Goal: Task Accomplishment & Management: Manage account settings

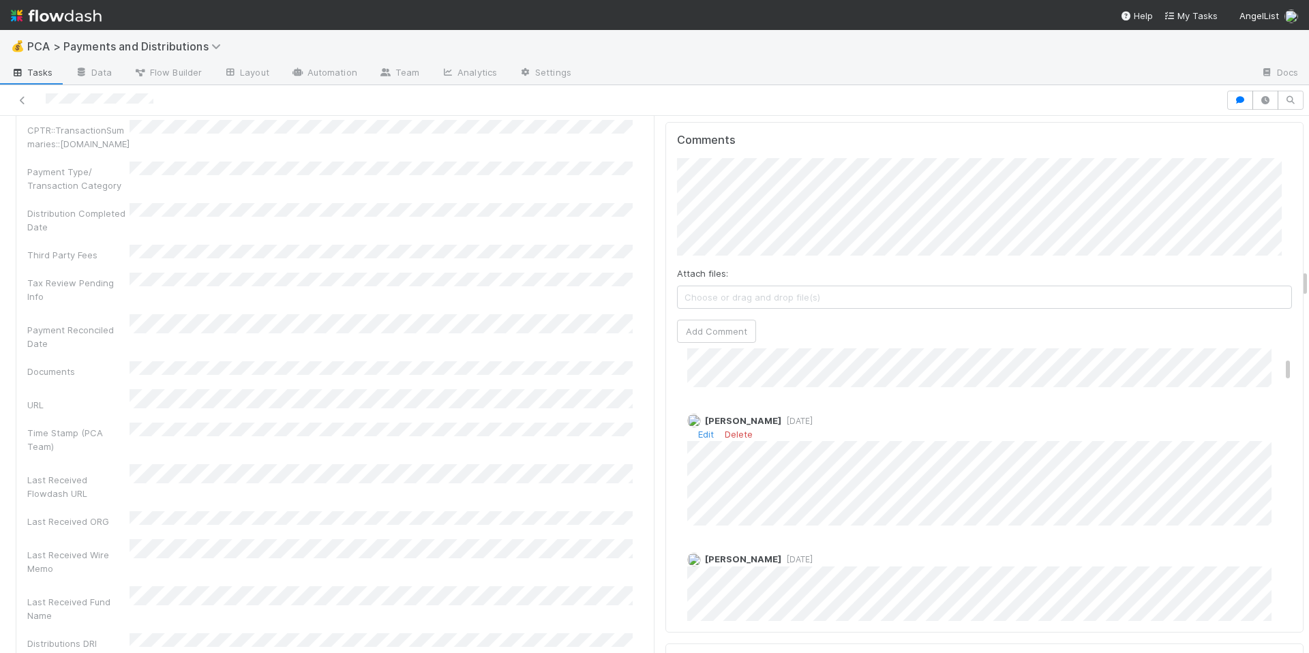
scroll to position [211, 0]
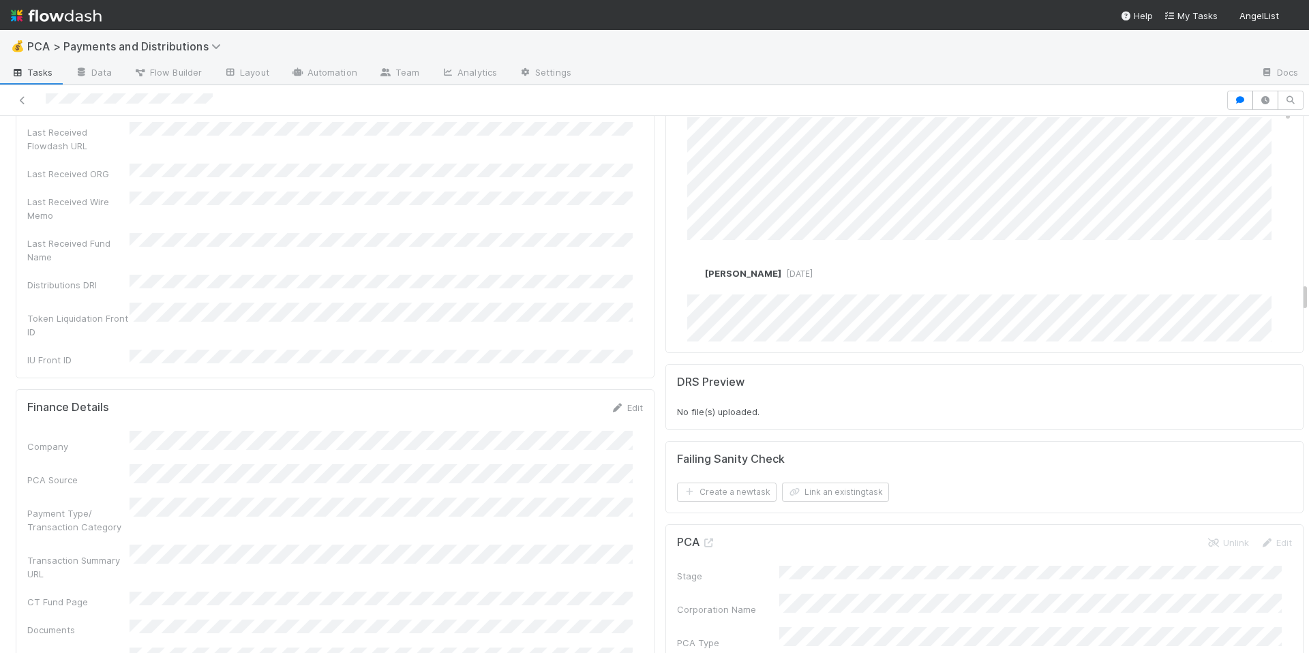
scroll to position [2745, 0]
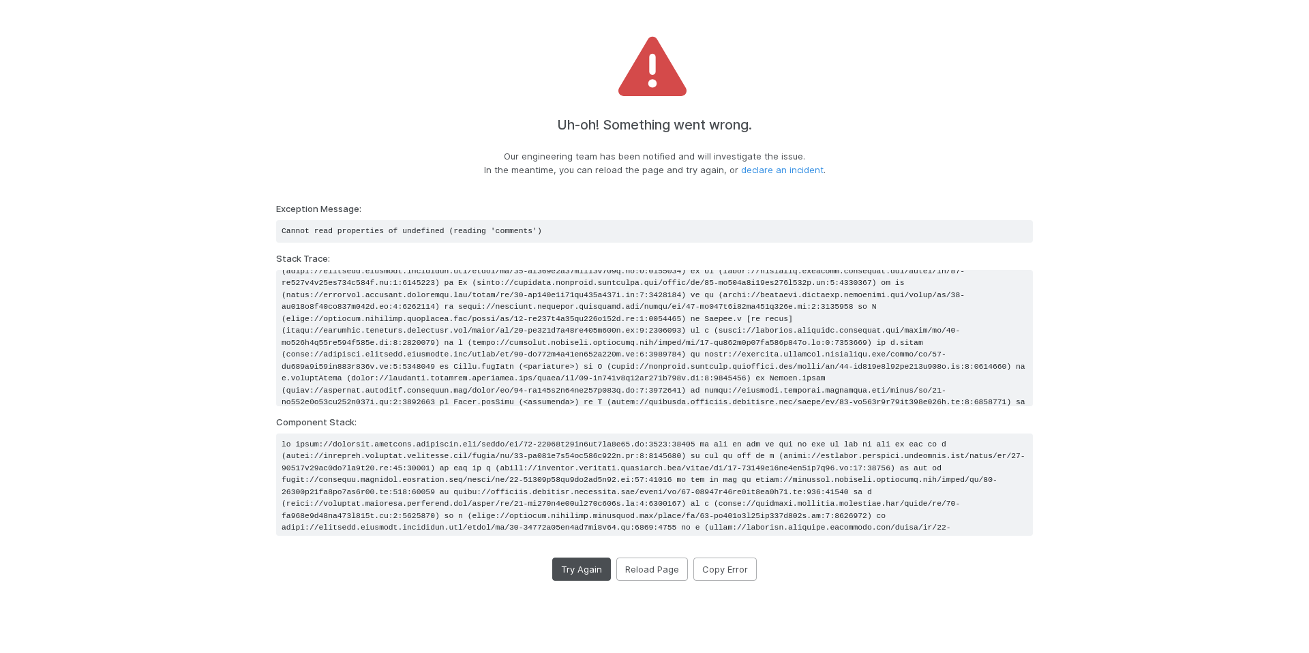
scroll to position [149, 0]
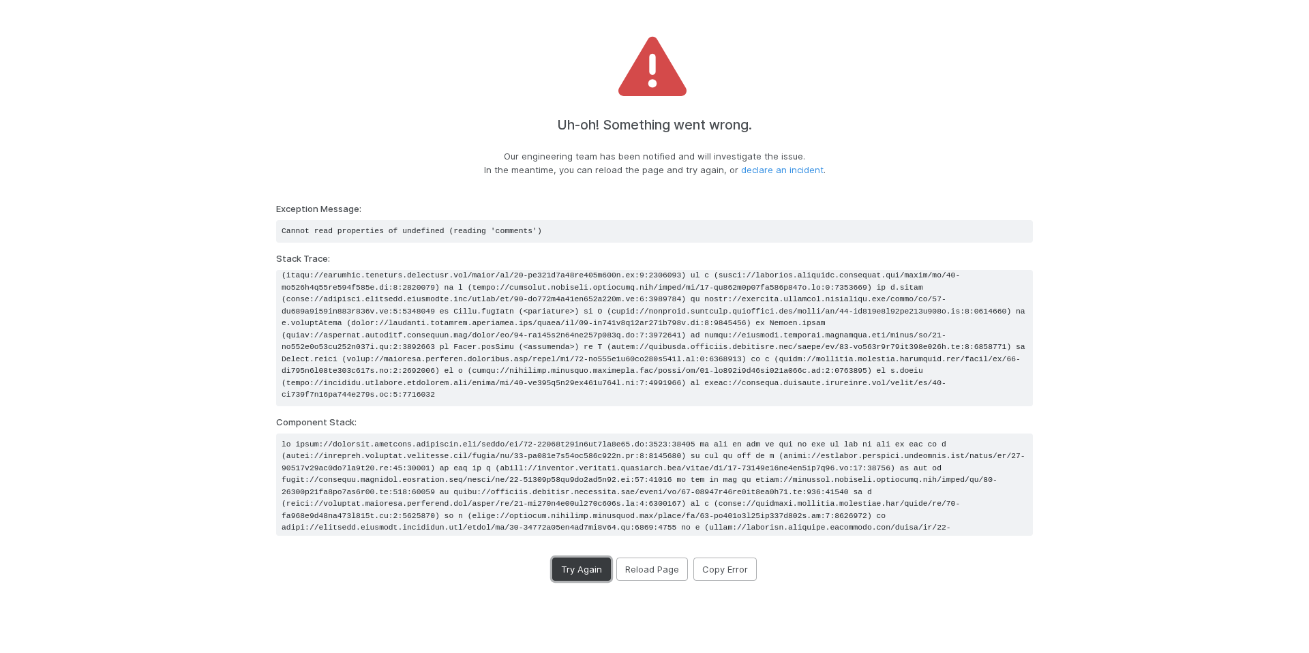
click at [584, 577] on button "Try Again" at bounding box center [581, 569] width 59 height 23
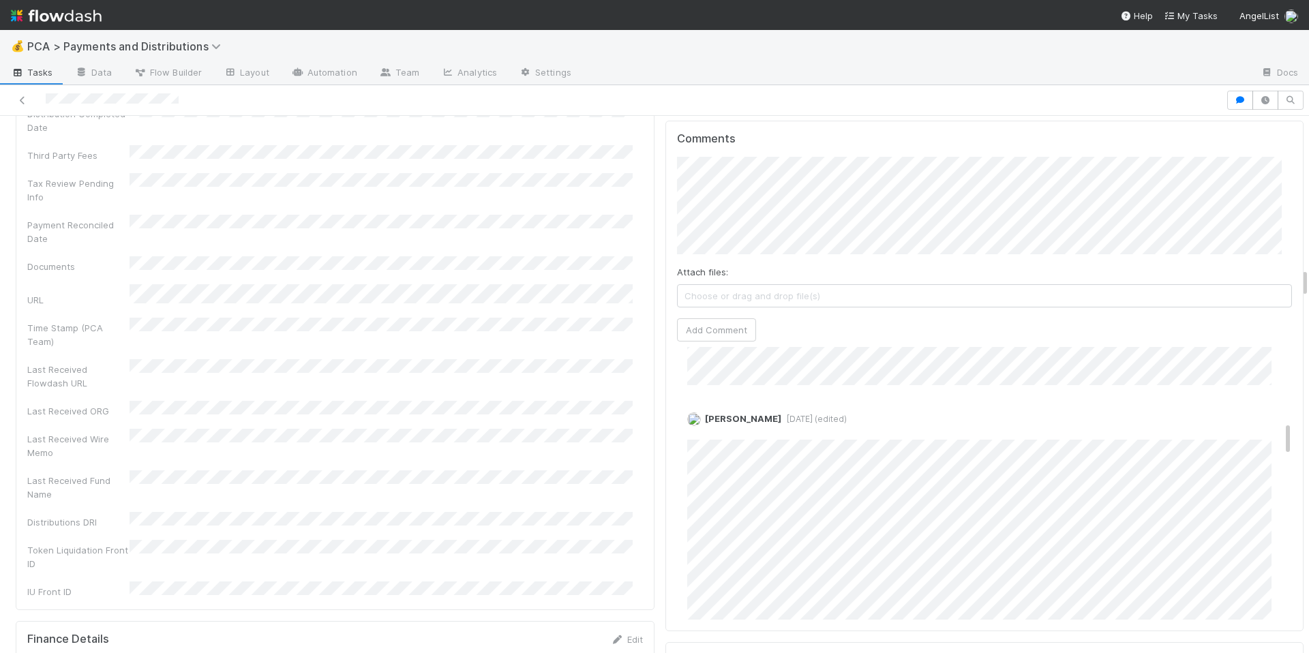
scroll to position [660, 0]
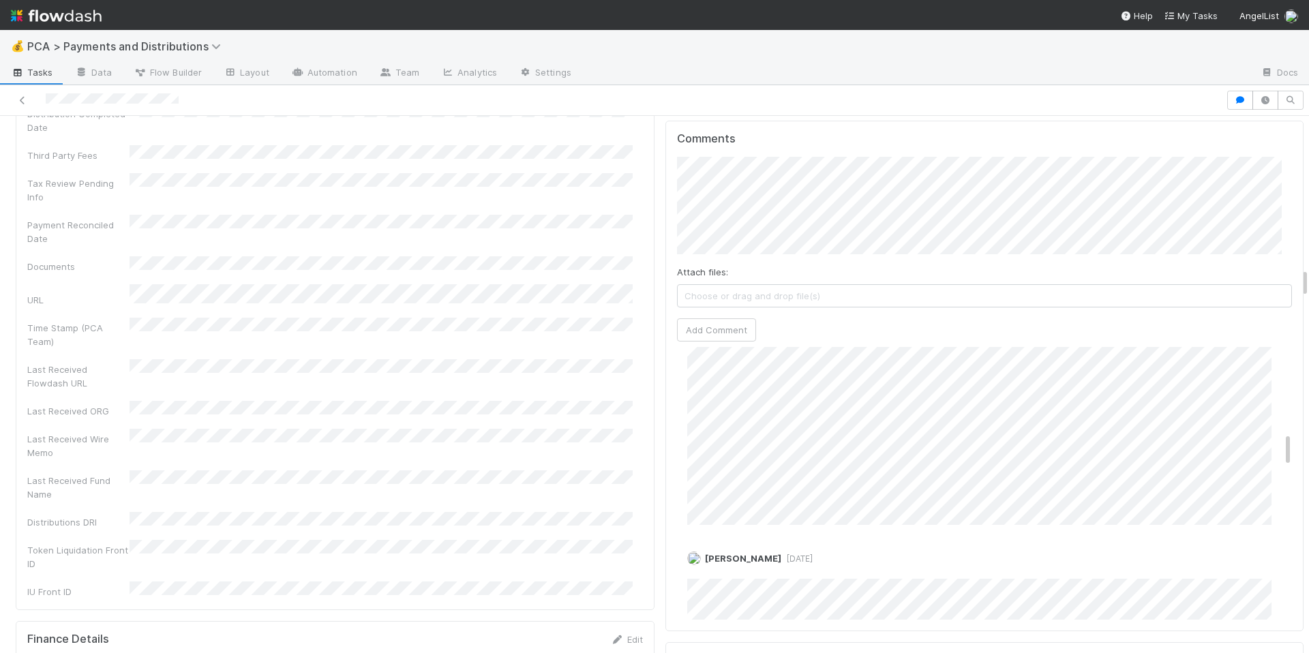
click at [479, 347] on div "Company Has fund interest Fund interest intake form Needs manual IU Finance CT …" at bounding box center [335, 3] width 616 height 1191
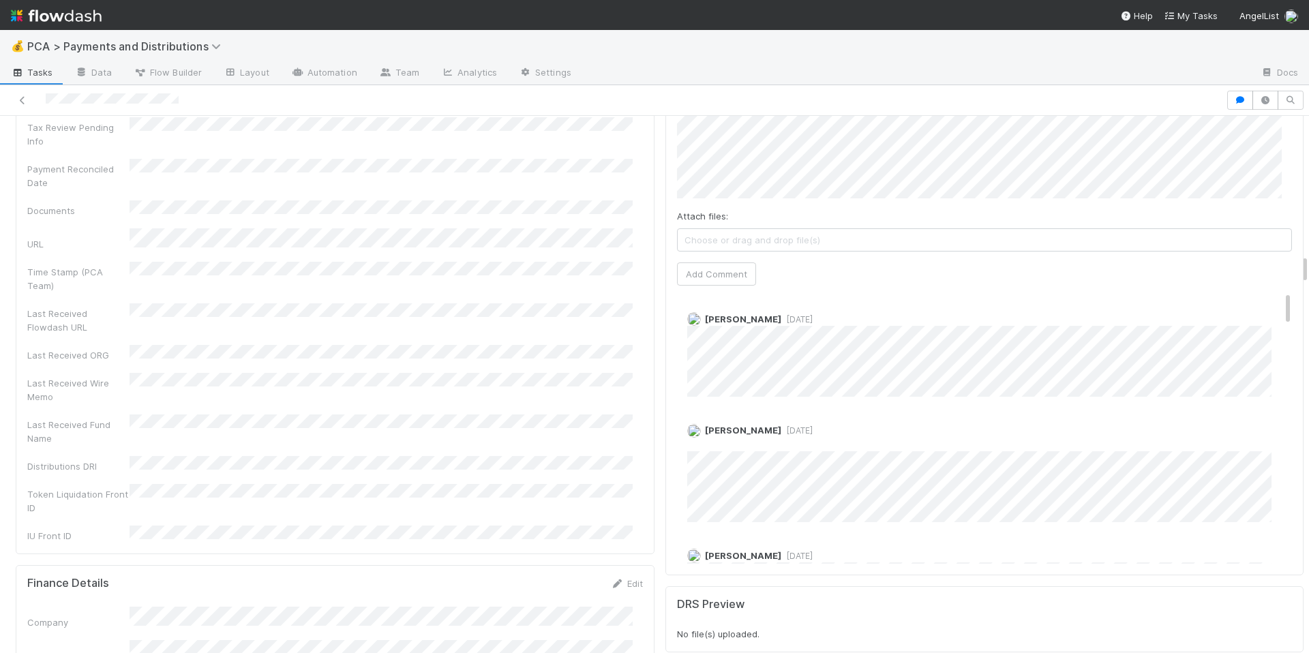
scroll to position [2452, 0]
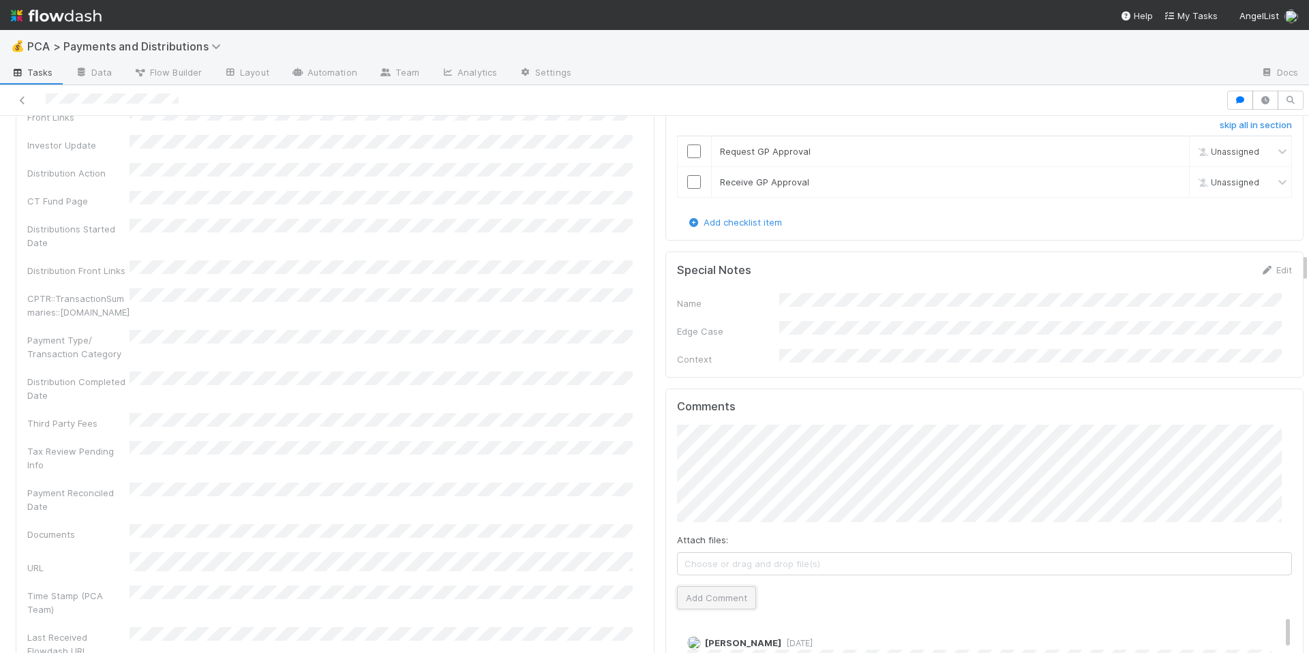
click at [717, 586] on button "Add Comment" at bounding box center [716, 597] width 79 height 23
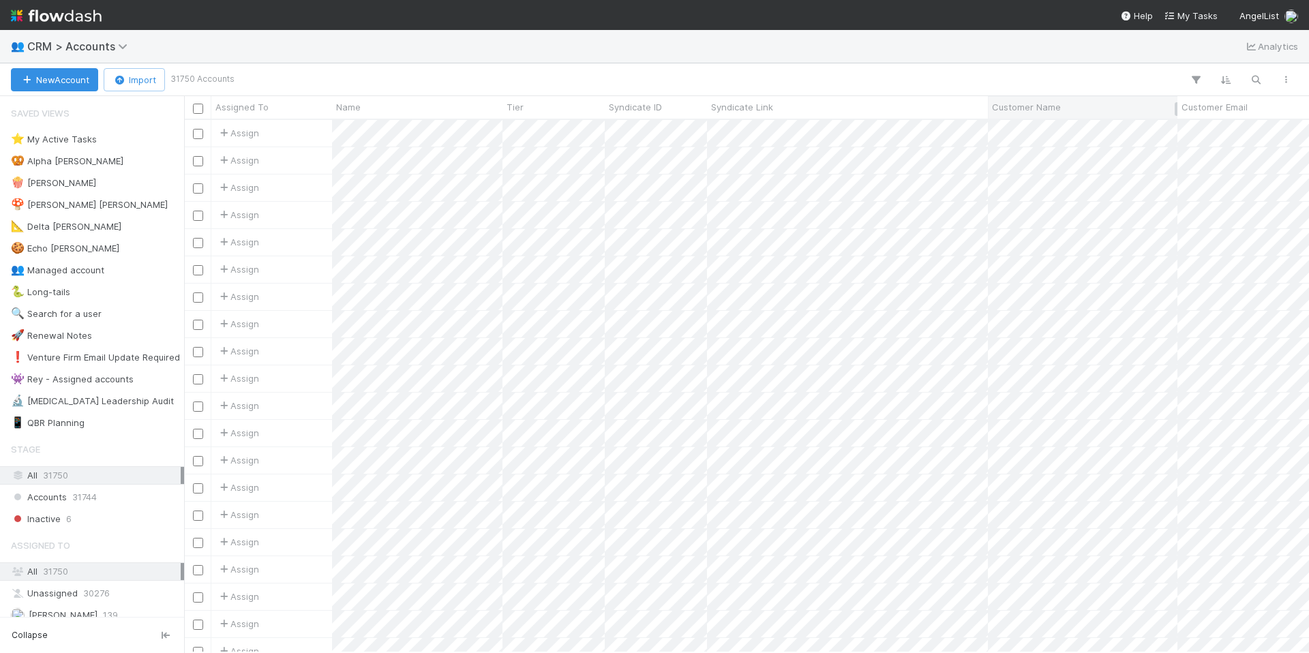
scroll to position [522, 1115]
click at [1256, 86] on button "button" at bounding box center [1256, 80] width 25 height 18
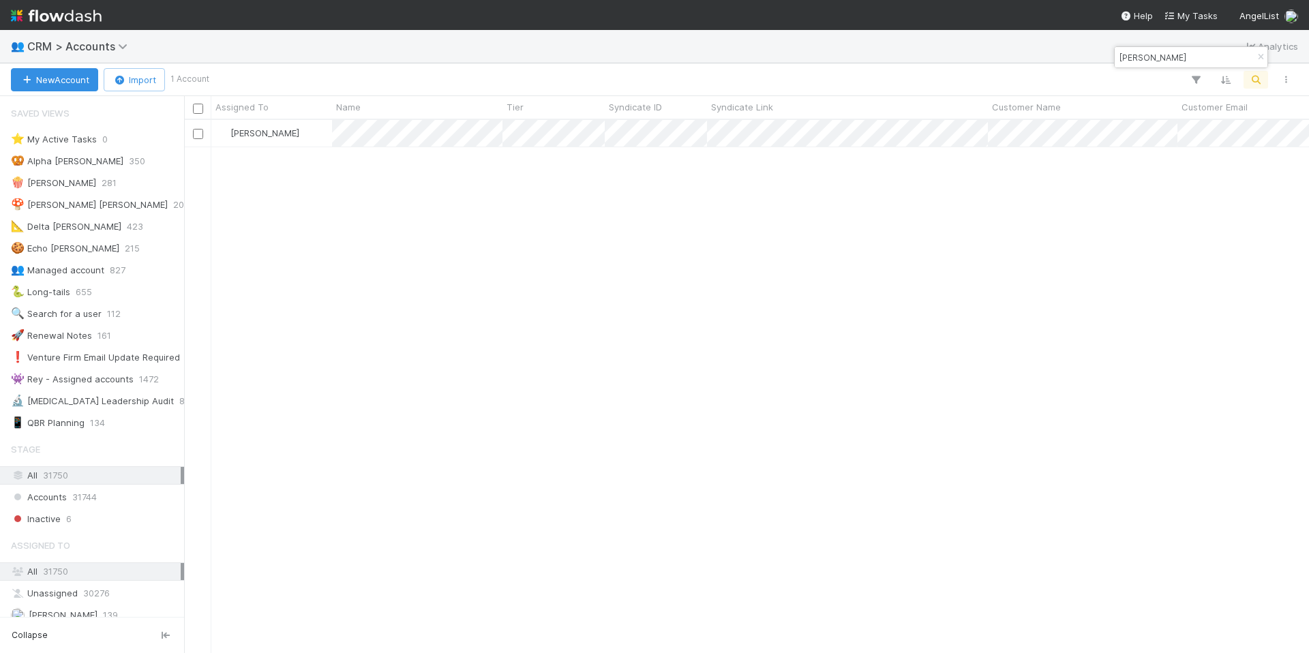
type input "Andrew Lockhart"
click at [478, 237] on div "Jeremy Navarro 1" at bounding box center [746, 386] width 1125 height 532
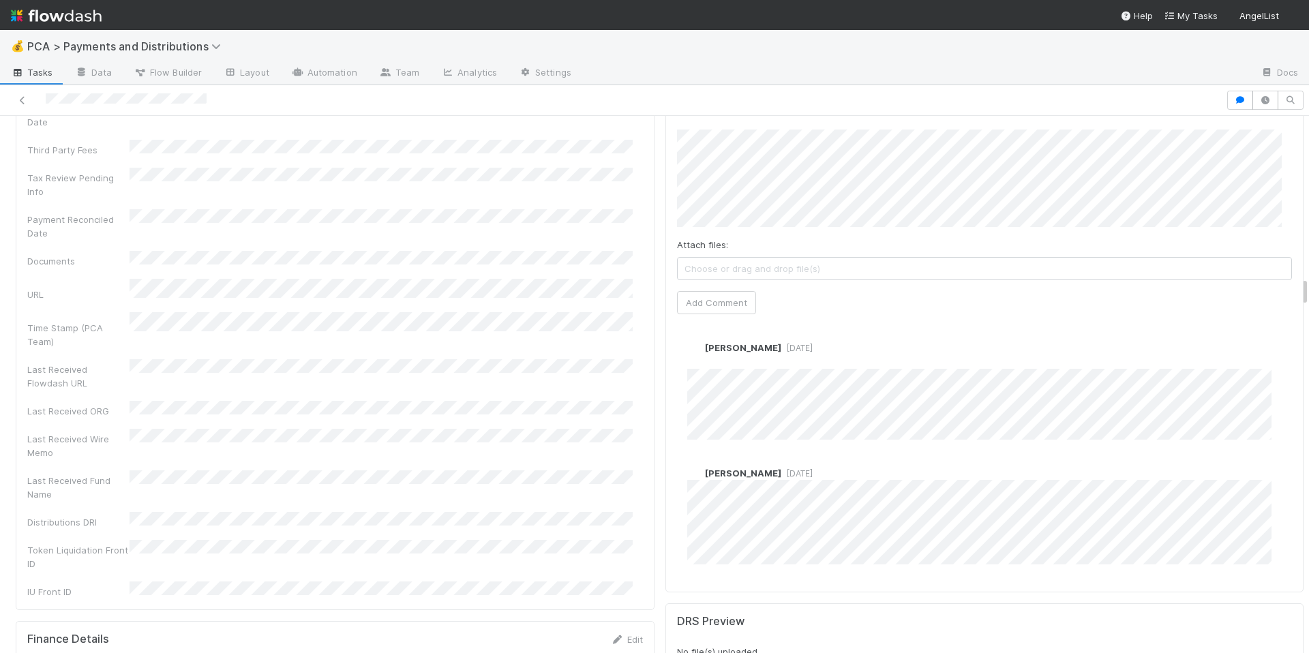
scroll to position [2866, 0]
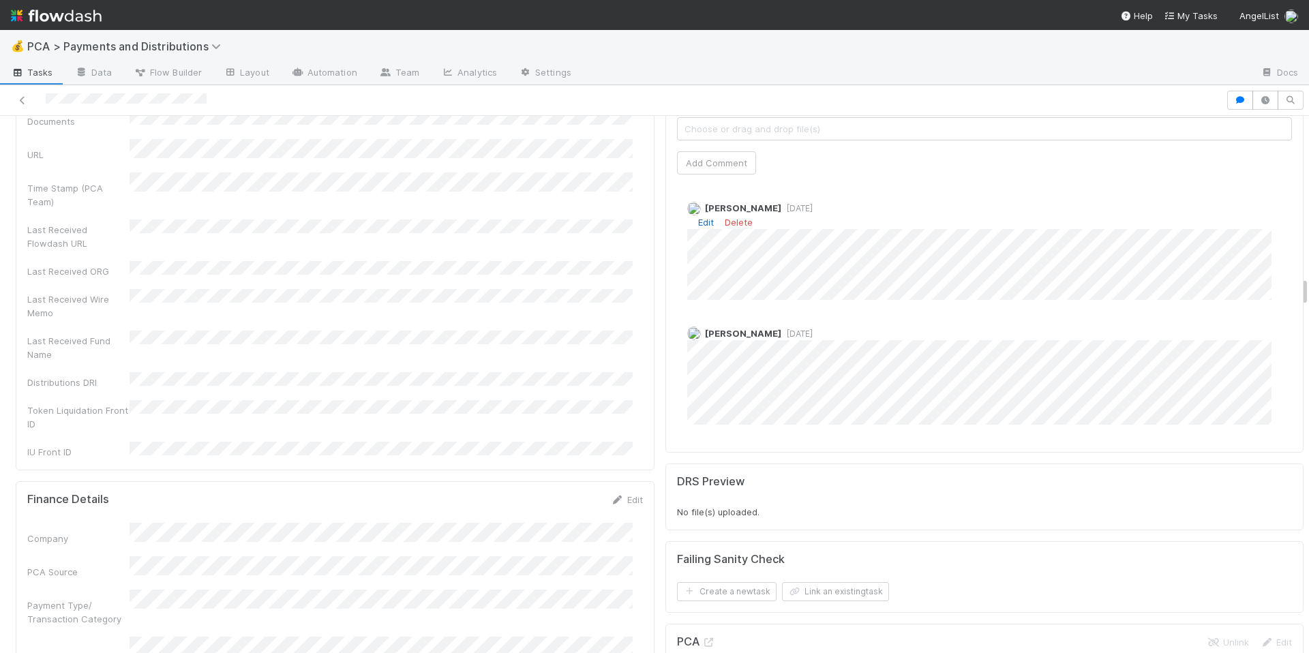
click at [698, 217] on link "Edit" at bounding box center [706, 222] width 16 height 11
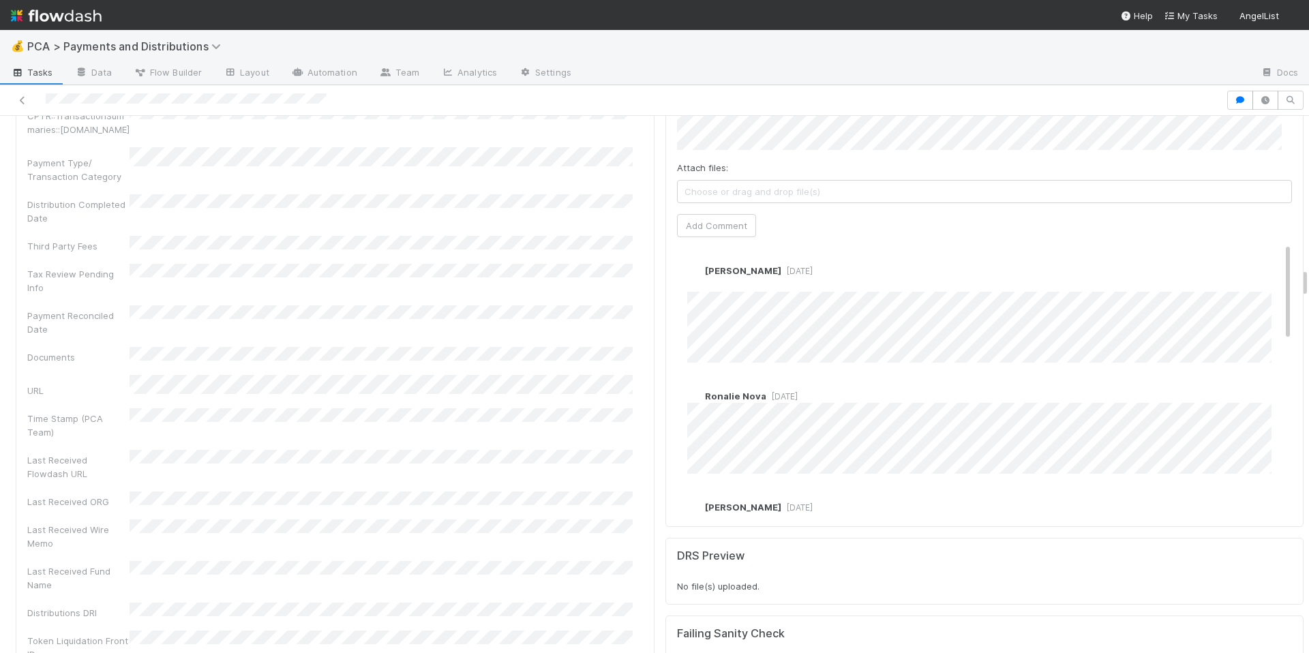
scroll to position [2694, 0]
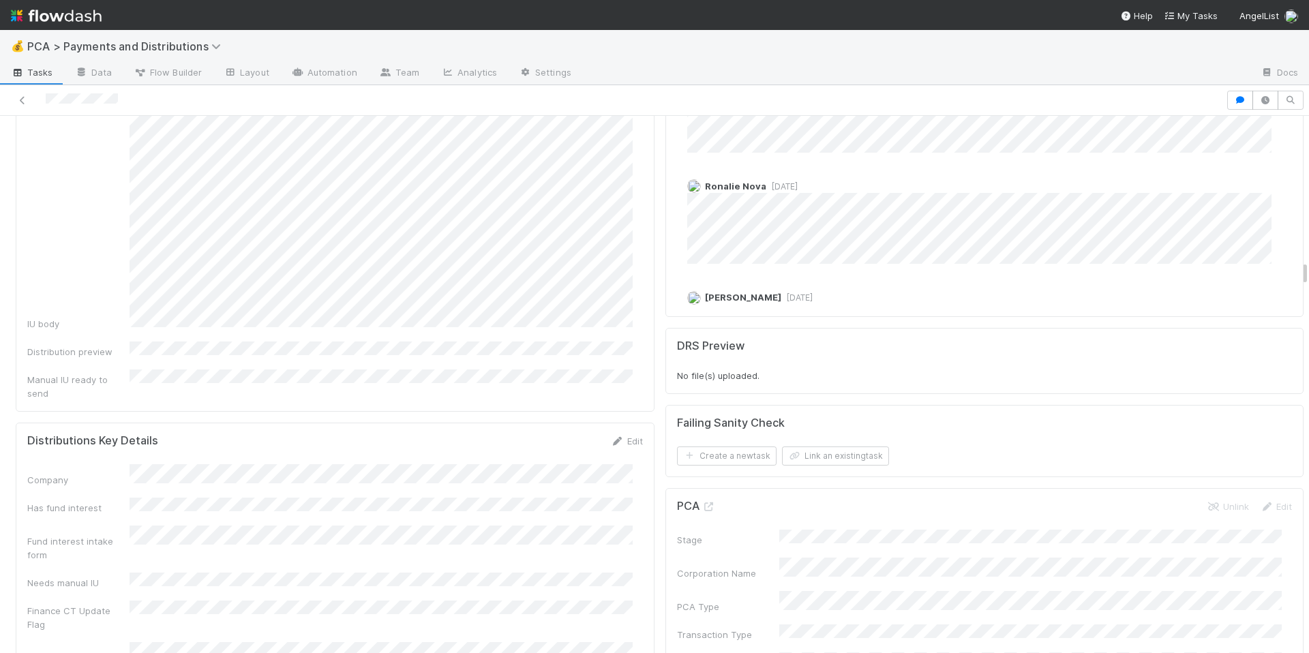
scroll to position [3446, 0]
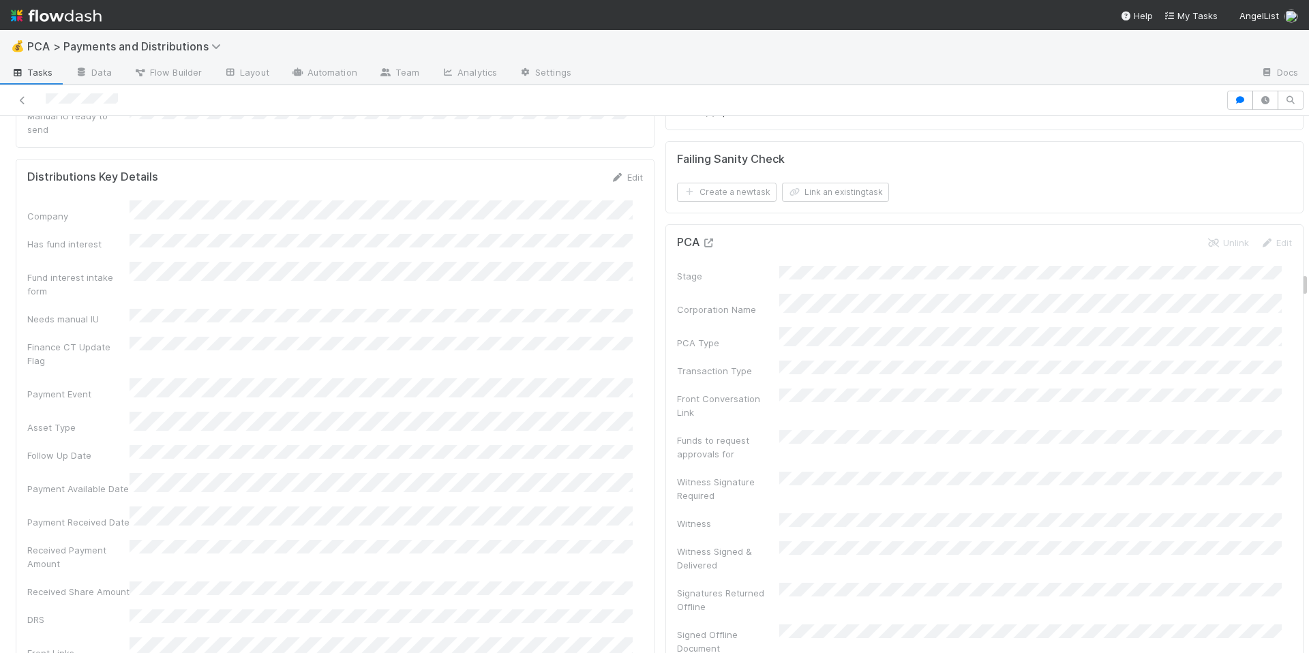
click at [702, 237] on link at bounding box center [709, 242] width 14 height 11
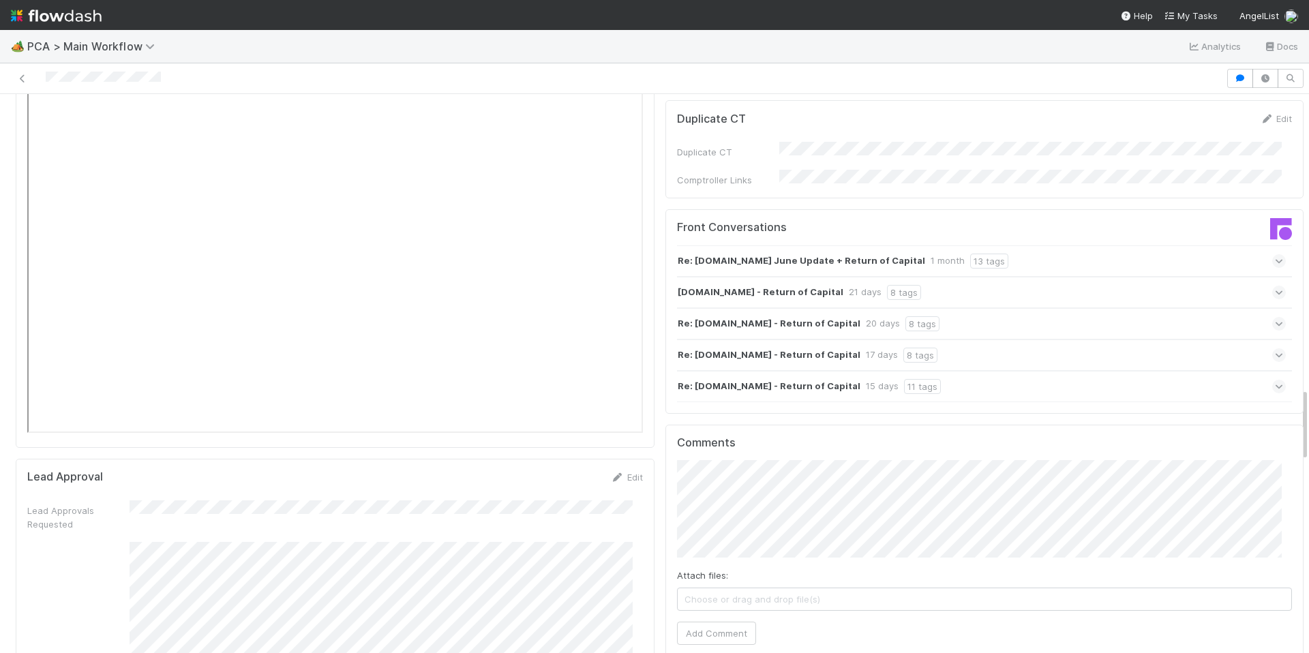
scroll to position [20, 0]
